Goal: Transaction & Acquisition: Purchase product/service

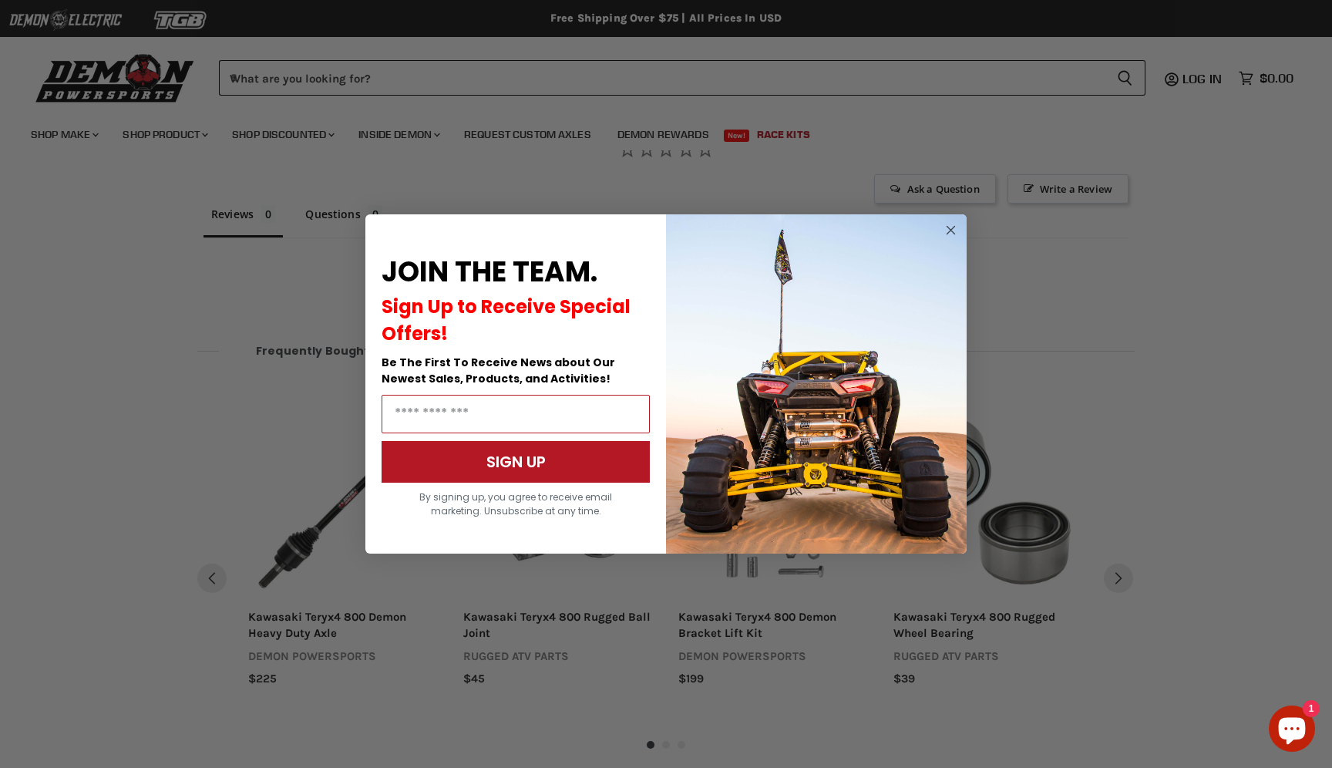
scroll to position [1074, 0]
